Goal: Check status: Check status

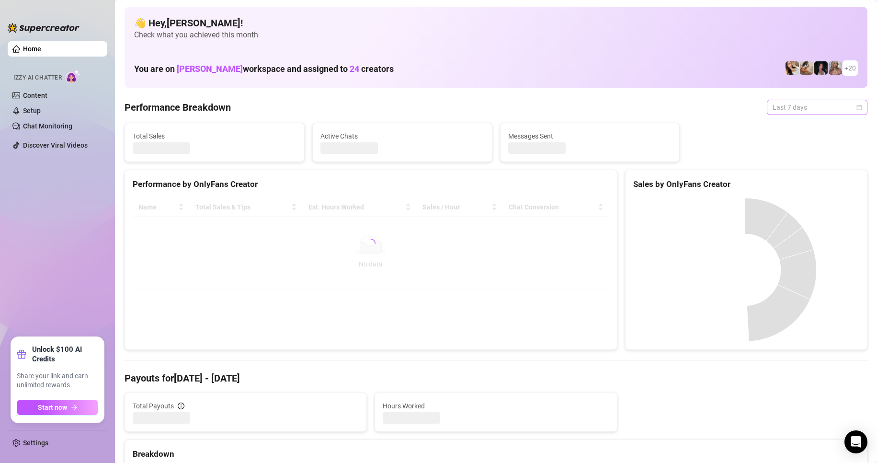
click at [806, 108] on span "Last 7 days" at bounding box center [817, 107] width 89 height 14
click at [802, 186] on div "Custom date" at bounding box center [809, 188] width 85 height 11
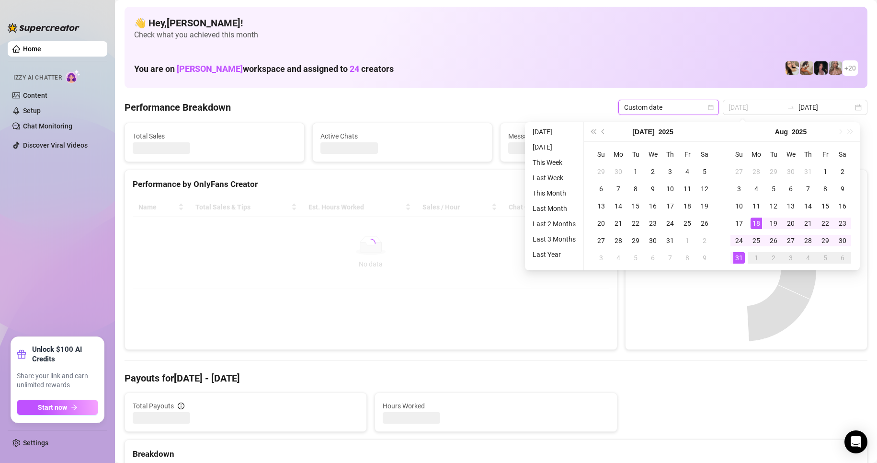
type input "2025-08-31"
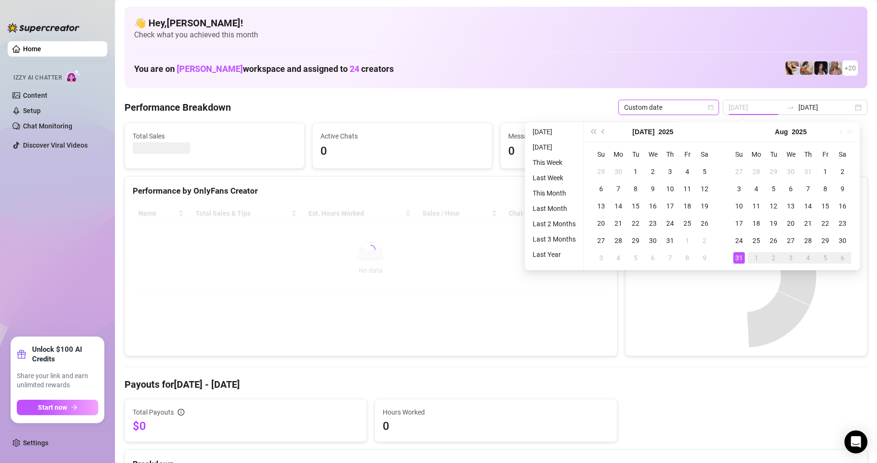
click at [741, 256] on div "31" at bounding box center [739, 257] width 11 height 11
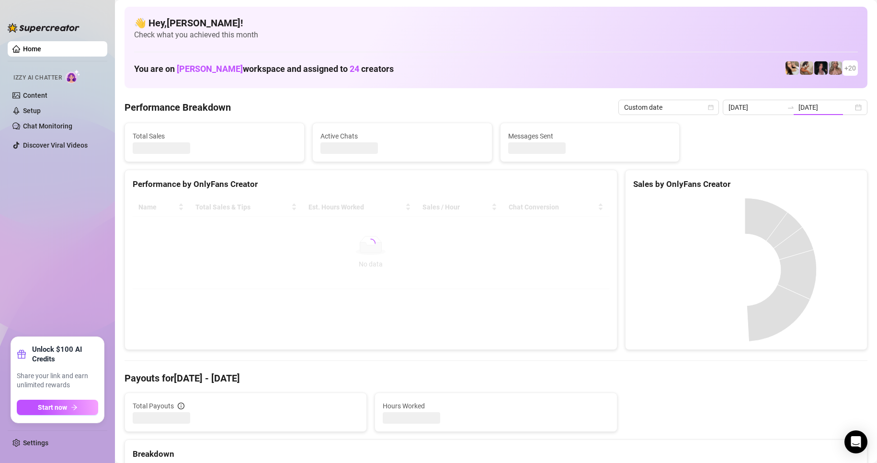
type input "2025-08-31"
